Goal: Task Accomplishment & Management: Use online tool/utility

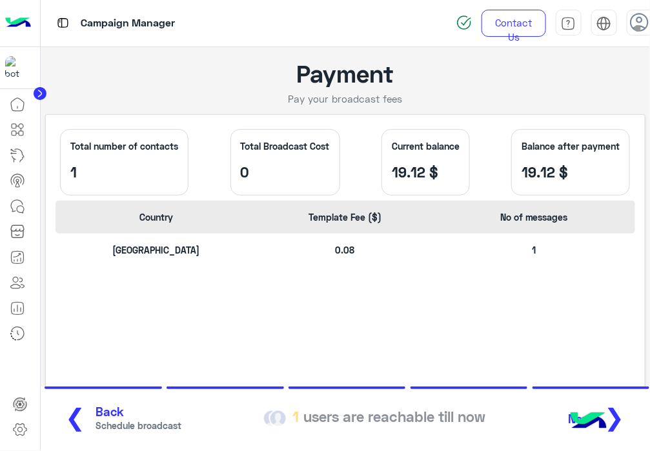
click at [159, 240] on div "Egypt 0.08 1" at bounding box center [344, 254] width 579 height 43
click at [363, 241] on div "Egypt 0.08 1" at bounding box center [344, 254] width 579 height 43
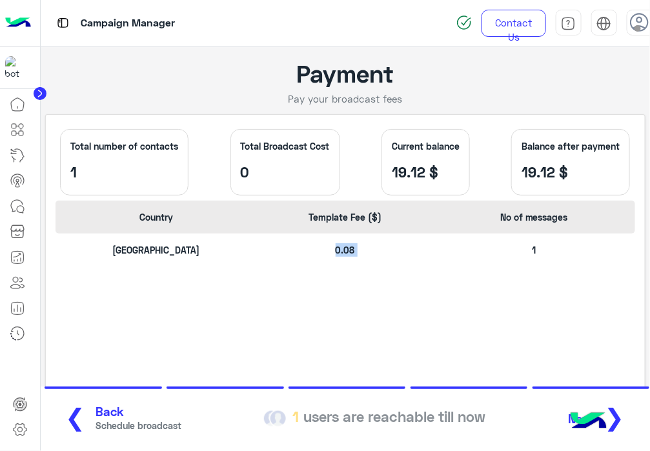
click at [363, 241] on div "Egypt 0.08 1" at bounding box center [344, 254] width 579 height 43
click at [352, 244] on p "0.08" at bounding box center [344, 250] width 183 height 14
click at [532, 256] on p "1" at bounding box center [533, 250] width 183 height 14
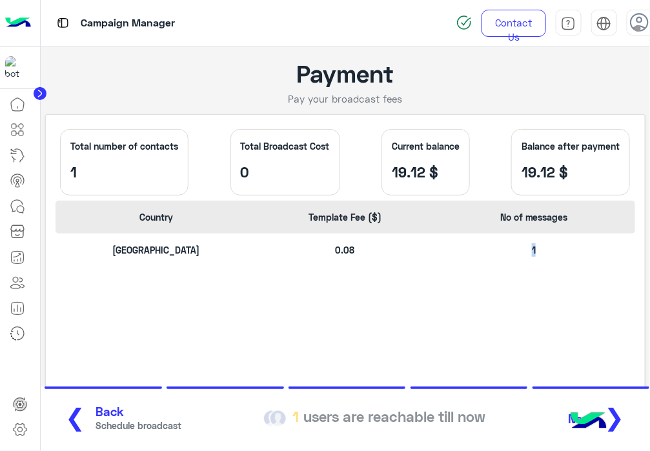
click at [532, 256] on p "1" at bounding box center [533, 250] width 183 height 14
click at [351, 264] on div "Egypt 0.08 1" at bounding box center [344, 254] width 579 height 43
click at [150, 261] on div "Egypt 0.08 1" at bounding box center [344, 254] width 579 height 43
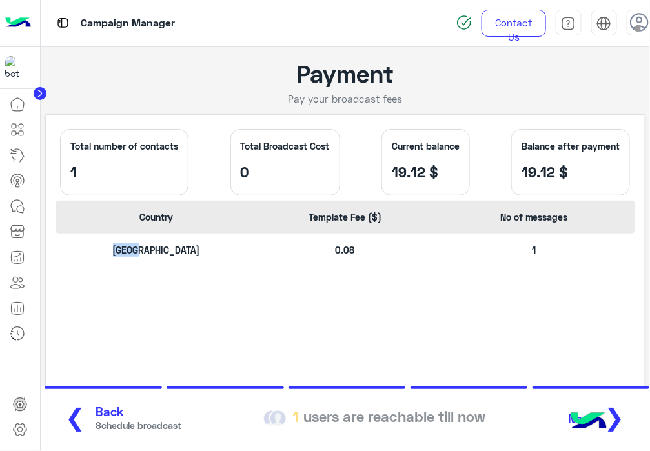
click at [150, 261] on div "Egypt 0.08 1" at bounding box center [344, 254] width 579 height 43
click at [161, 252] on p "[GEOGRAPHIC_DATA]" at bounding box center [156, 250] width 183 height 14
click at [147, 253] on p "[GEOGRAPHIC_DATA]" at bounding box center [156, 250] width 183 height 14
click at [129, 253] on p "[GEOGRAPHIC_DATA]" at bounding box center [156, 250] width 183 height 14
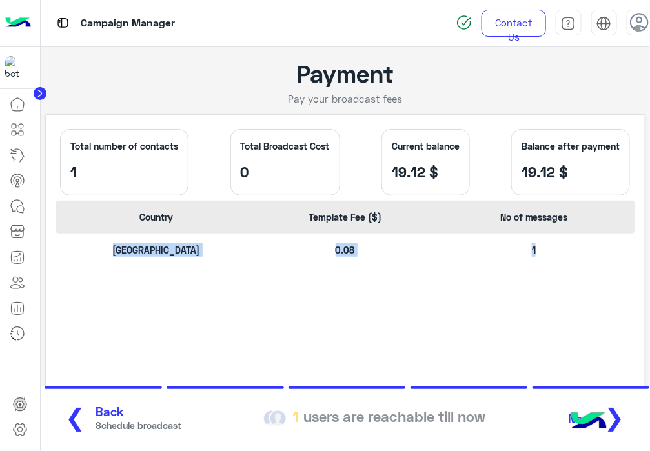
drag, startPoint x: 129, startPoint y: 253, endPoint x: 559, endPoint y: 272, distance: 430.7
click at [559, 272] on div "Egypt 0.08 1" at bounding box center [344, 254] width 579 height 43
click at [139, 248] on p "[GEOGRAPHIC_DATA]" at bounding box center [156, 250] width 183 height 14
drag, startPoint x: 139, startPoint y: 248, endPoint x: 542, endPoint y: 246, distance: 403.1
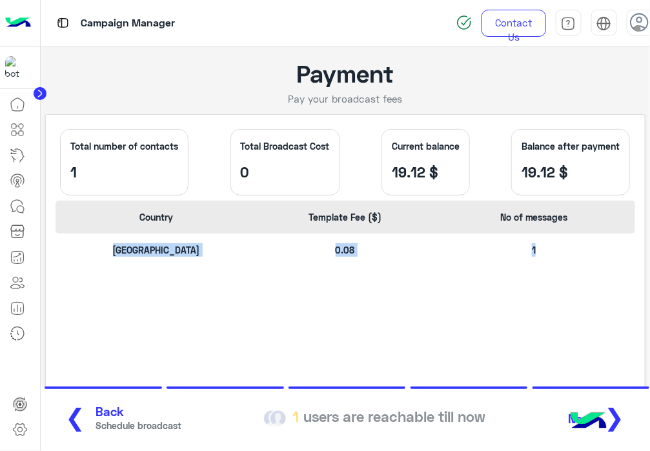
click at [542, 246] on div "Egypt 0.08 1" at bounding box center [344, 254] width 579 height 43
click at [542, 246] on p "1" at bounding box center [533, 250] width 183 height 14
drag, startPoint x: 119, startPoint y: 254, endPoint x: 555, endPoint y: 250, distance: 436.0
click at [555, 250] on div "Egypt 0.08 1" at bounding box center [344, 254] width 579 height 43
click at [555, 250] on p "1" at bounding box center [533, 250] width 183 height 14
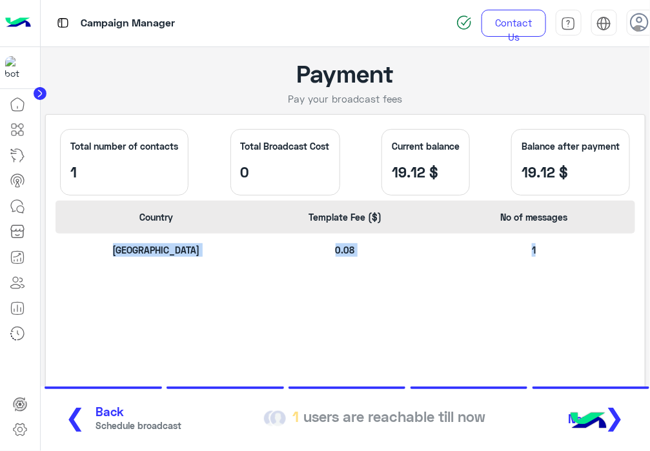
drag, startPoint x: 48, startPoint y: 124, endPoint x: 589, endPoint y: 188, distance: 544.2
click at [589, 188] on div "Total number of contacts 1 Total Broadcast Cost 0 Current balance 19.12 $ Balan…" at bounding box center [345, 264] width 600 height 300
click at [589, 188] on div "Balance after payment 19.12 $" at bounding box center [570, 162] width 119 height 66
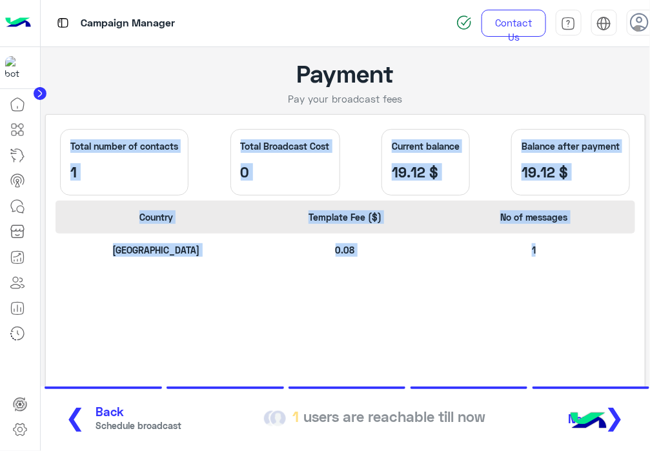
drag, startPoint x: 575, startPoint y: 252, endPoint x: 50, endPoint y: 130, distance: 538.9
click at [50, 130] on div "Total number of contacts 1 Total Broadcast Cost 0 Current balance 19.12 $ Balan…" at bounding box center [345, 264] width 600 height 300
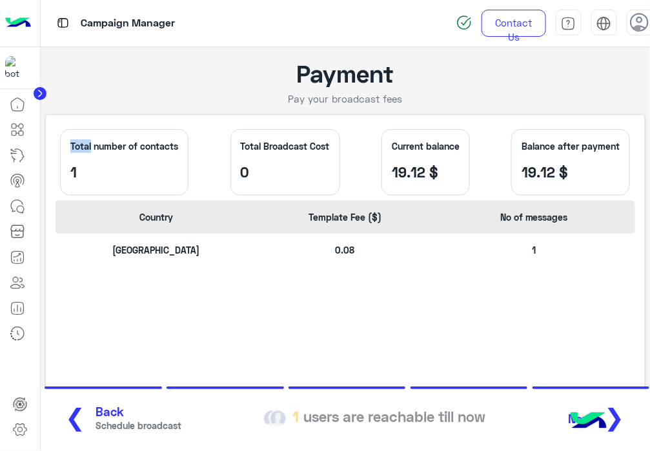
click at [50, 130] on div "Total number of contacts 1 Total Broadcast Cost 0 Current balance 19.12 $ Balan…" at bounding box center [345, 264] width 600 height 300
click at [104, 125] on div "Total number of contacts 1 Total Broadcast Cost 0 Current balance 19.12 $ Balan…" at bounding box center [344, 162] width 579 height 76
click at [70, 146] on p "Total number of contacts" at bounding box center [124, 146] width 108 height 14
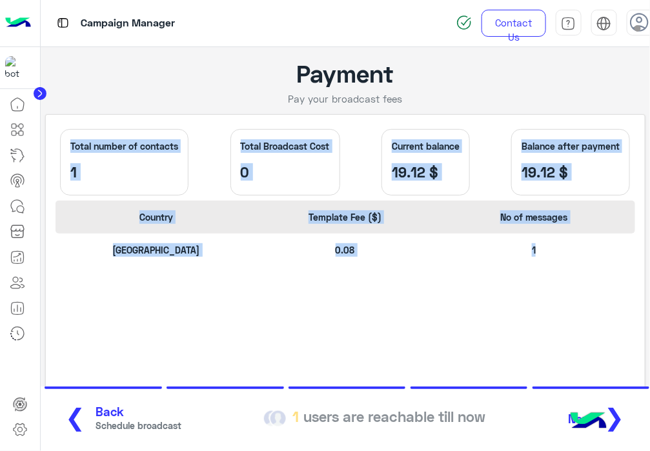
drag, startPoint x: 70, startPoint y: 146, endPoint x: 560, endPoint y: 266, distance: 504.7
click at [560, 266] on div "Total number of contacts 1 Total Broadcast Cost 0 Current balance 19.12 $ Balan…" at bounding box center [345, 264] width 600 height 300
click at [560, 266] on div "Egypt 0.08 1" at bounding box center [344, 254] width 579 height 43
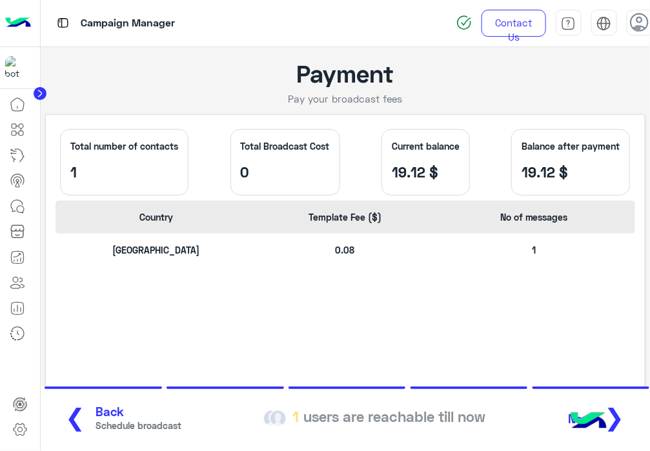
click at [25, 21] on img at bounding box center [18, 23] width 26 height 27
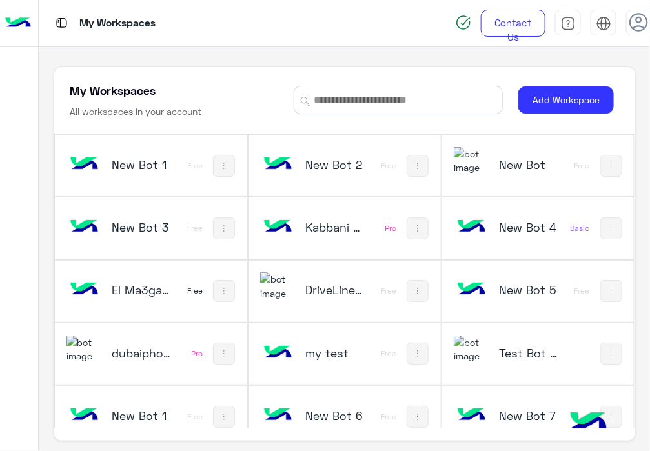
click at [79, 352] on img at bounding box center [83, 349] width 35 height 28
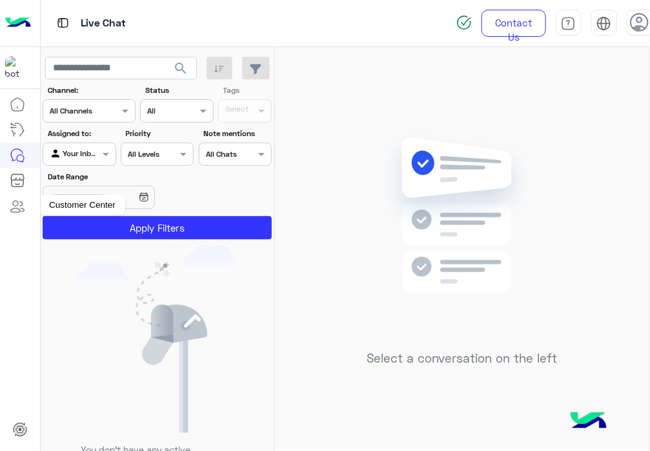
click at [15, 208] on icon at bounding box center [17, 206] width 15 height 15
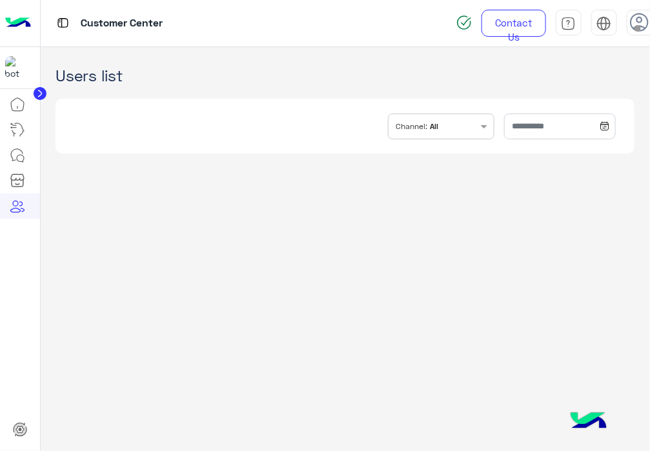
click at [324, 282] on app-crm "Users list INBOX.FILTER.CHANNELS Channel: All" at bounding box center [346, 249] width 610 height 404
click at [17, 150] on icon at bounding box center [17, 155] width 15 height 15
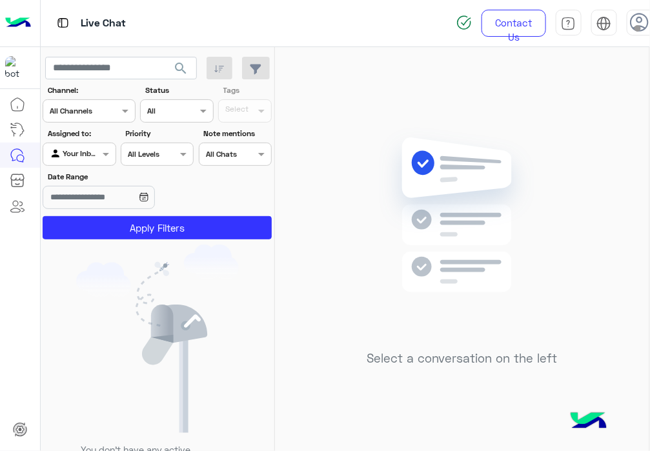
click at [14, 27] on img at bounding box center [18, 23] width 26 height 27
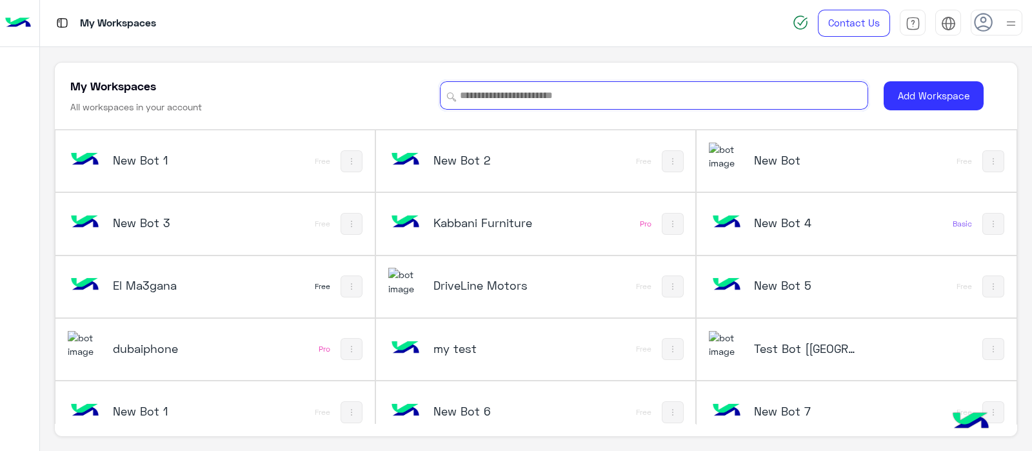
click at [548, 84] on input at bounding box center [654, 95] width 428 height 28
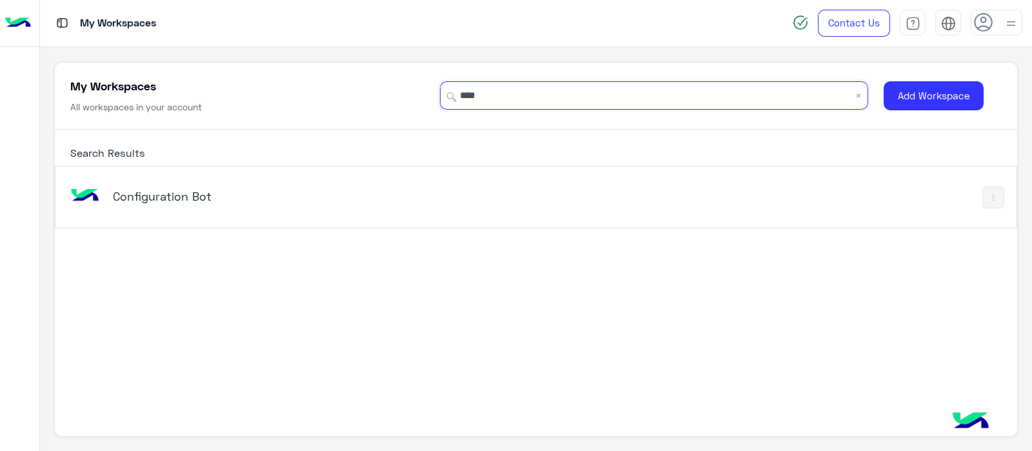
type input "****"
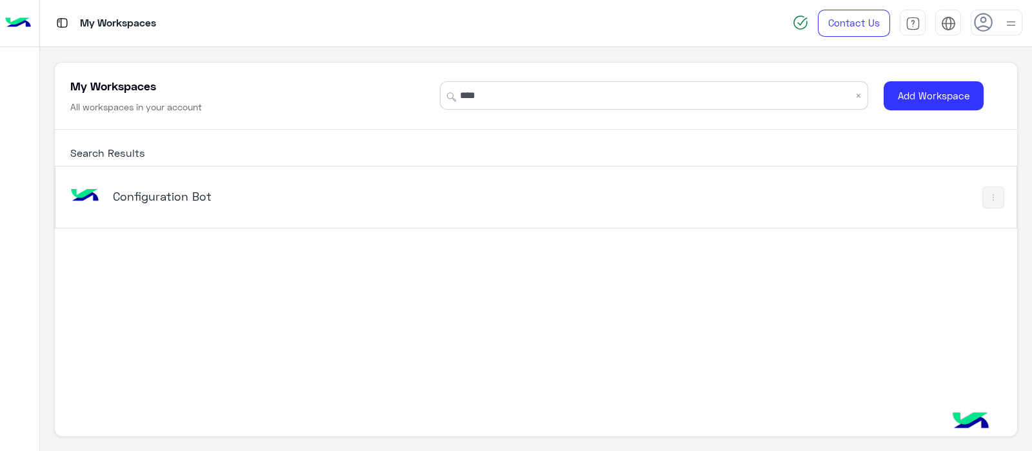
click at [233, 181] on div "Configuration Bot" at bounding box center [349, 197] width 562 height 37
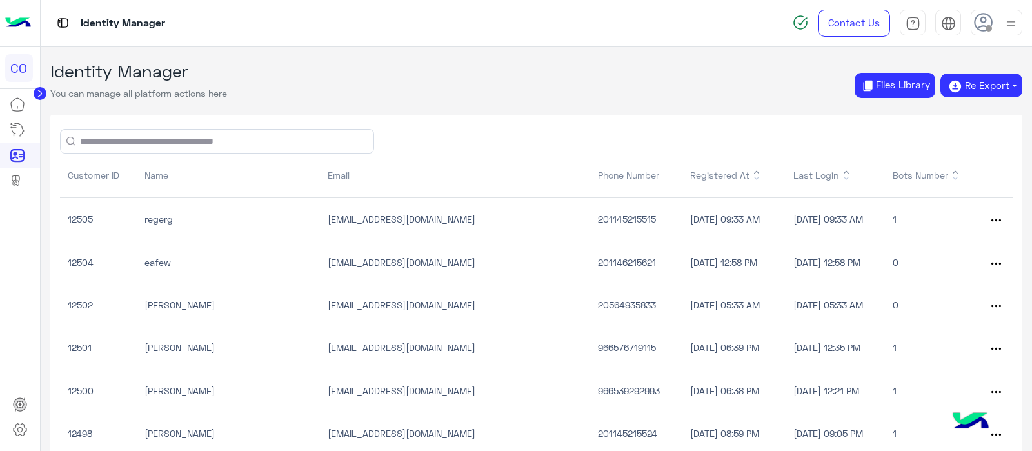
click at [168, 141] on input "text" at bounding box center [217, 141] width 313 height 23
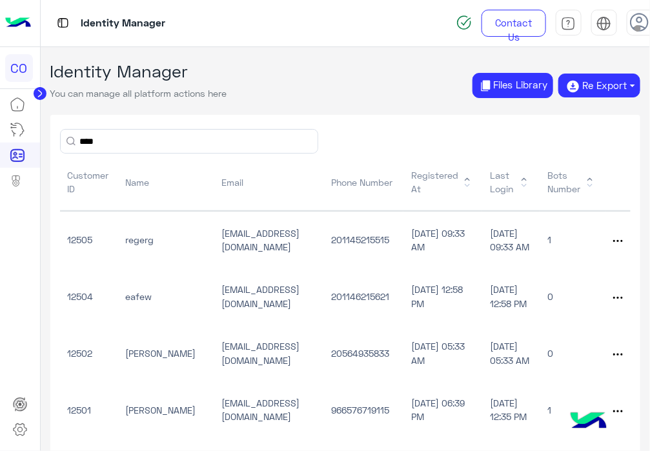
click at [168, 141] on input "****" at bounding box center [189, 141] width 257 height 23
type input "**********"
click at [268, 65] on div "Identity Manager You can manage all platform actions here Files Library Re Expo…" at bounding box center [345, 85] width 590 height 48
click at [235, 139] on input "**********" at bounding box center [189, 141] width 257 height 23
click at [66, 137] on button "submit" at bounding box center [70, 141] width 9 height 9
